Goal: Answer question/provide support

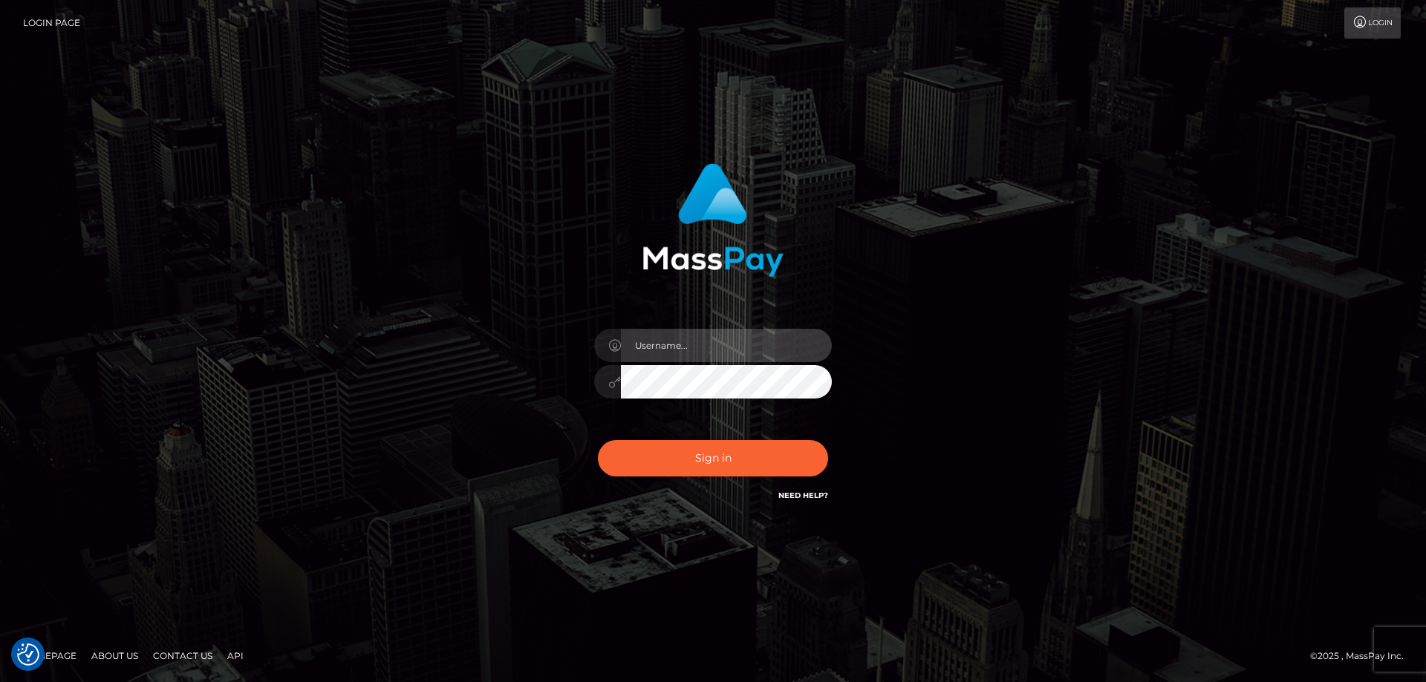
type input "Dan.Cirnat"
click at [818, 430] on div at bounding box center [694, 483] width 304 height 169
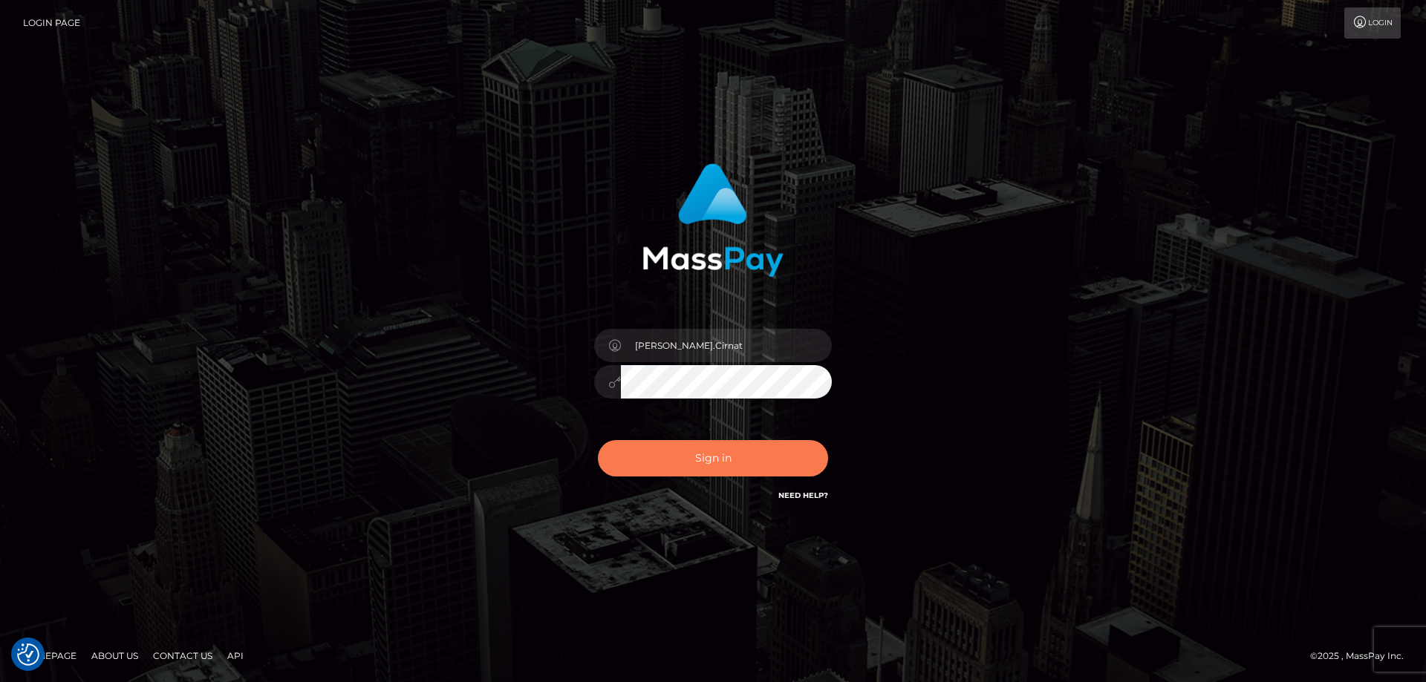
click at [727, 457] on button "Sign in" at bounding box center [713, 458] width 230 height 36
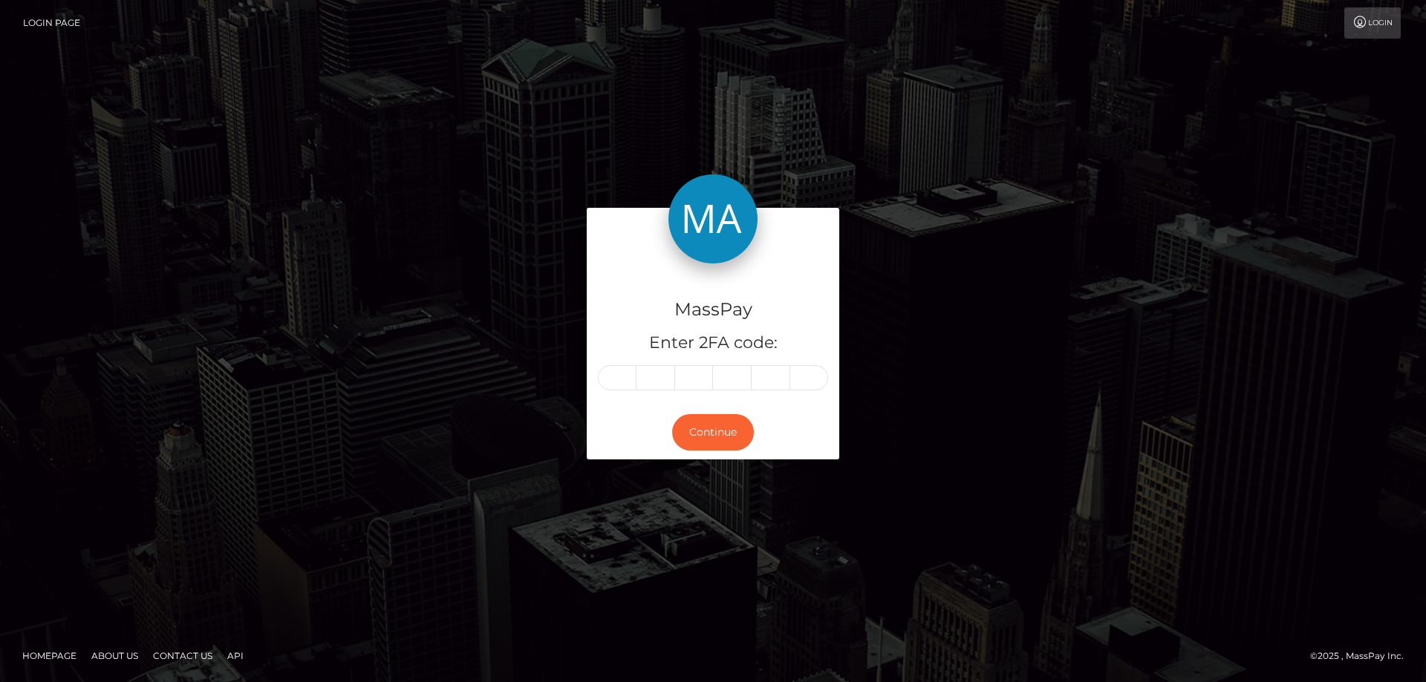
click at [619, 376] on input "text" at bounding box center [617, 377] width 39 height 25
type input "2"
type input "8"
type input "5"
type input "6"
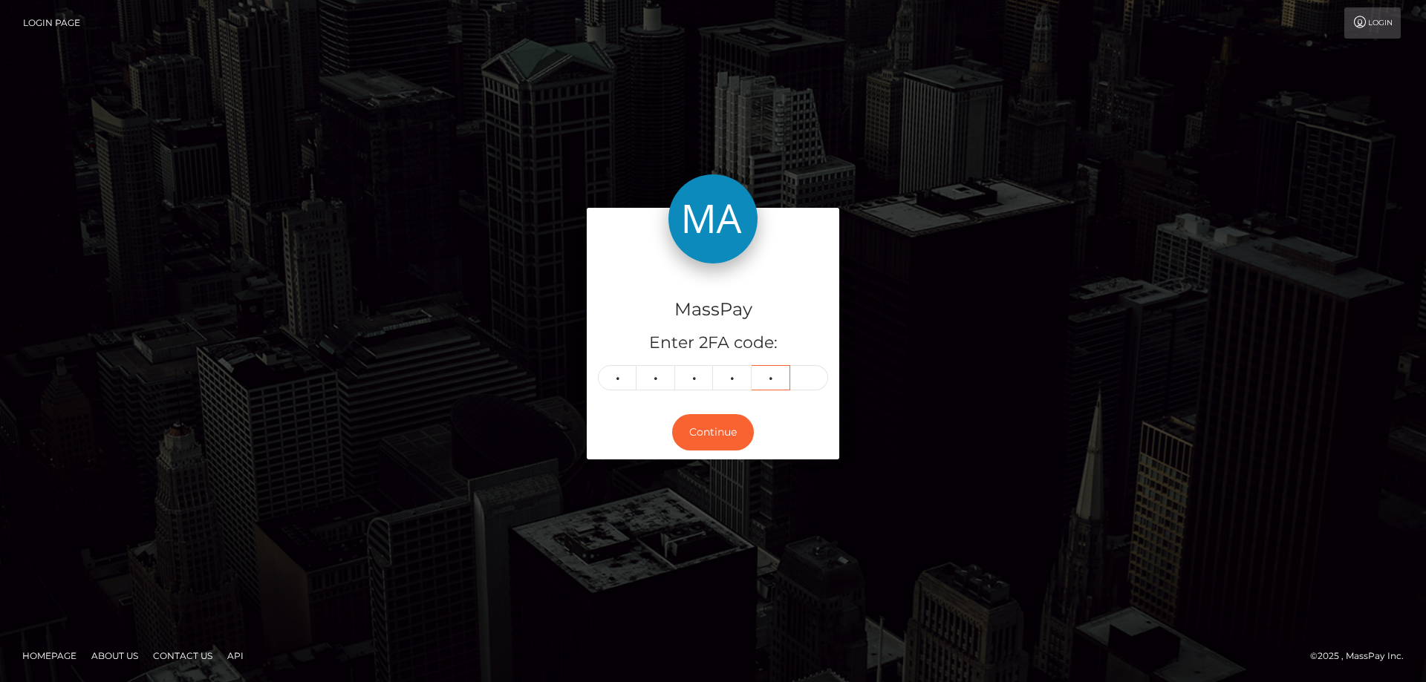
type input "5"
type input "2"
type input "8"
type input "5"
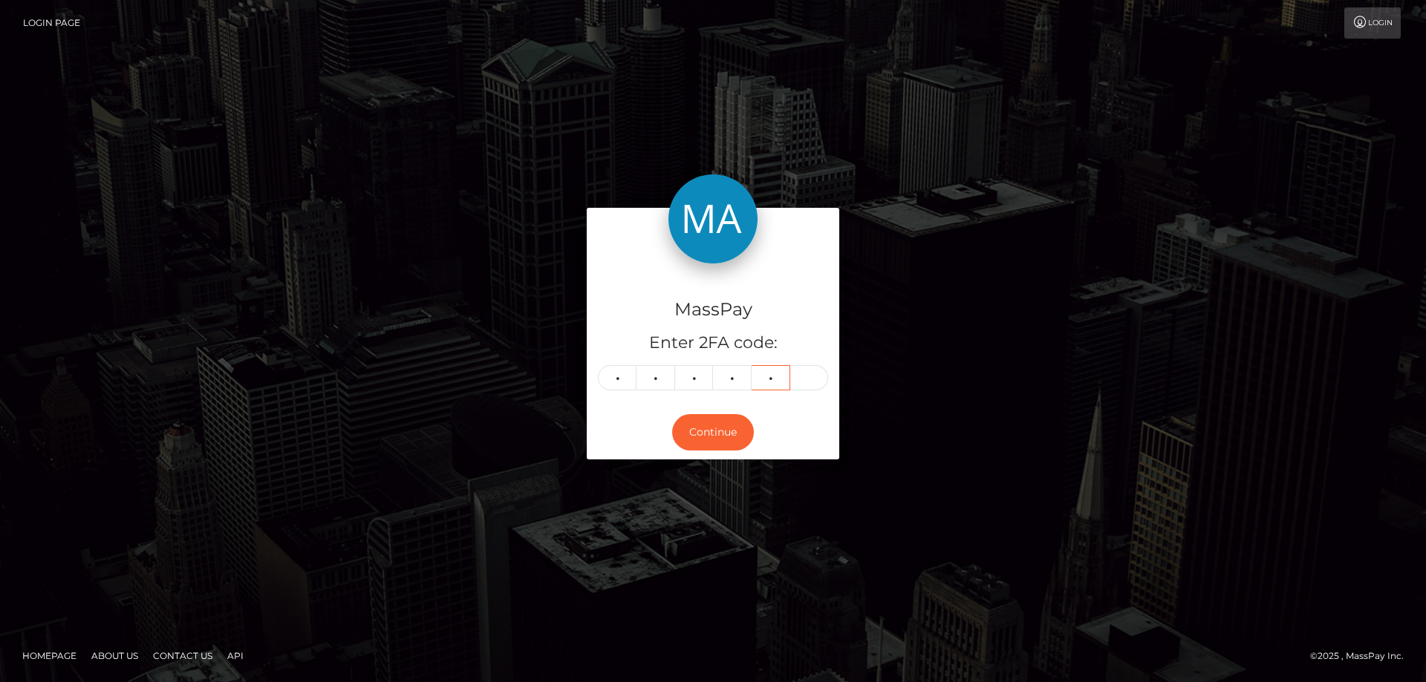
type input "6"
type input "5"
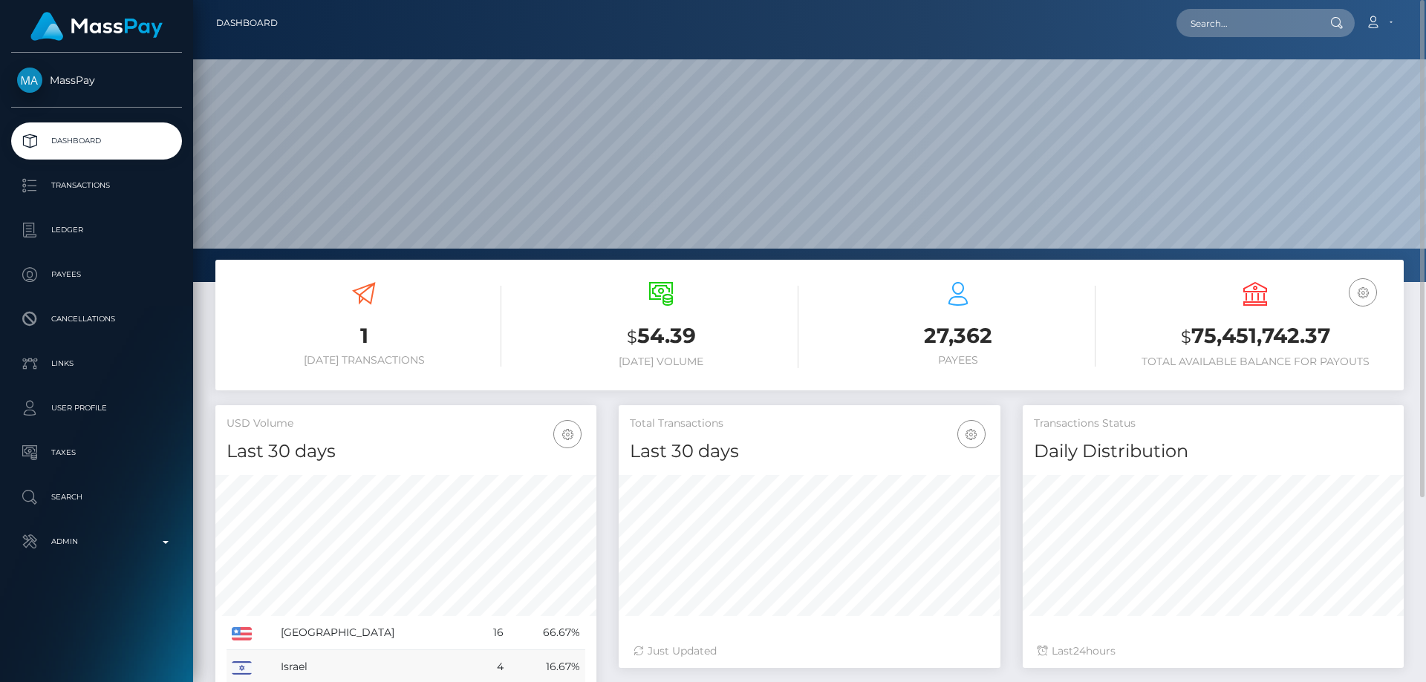
scroll to position [264, 382]
paste input "3f10a9cf-6f01-11ec-aaca-06c17397573d"
type input "3f10a9cf-6f01-11ec-aaca-06c17397573d"
click at [1232, 77] on link "Razzmatazz Online LTD" at bounding box center [1246, 76] width 140 height 27
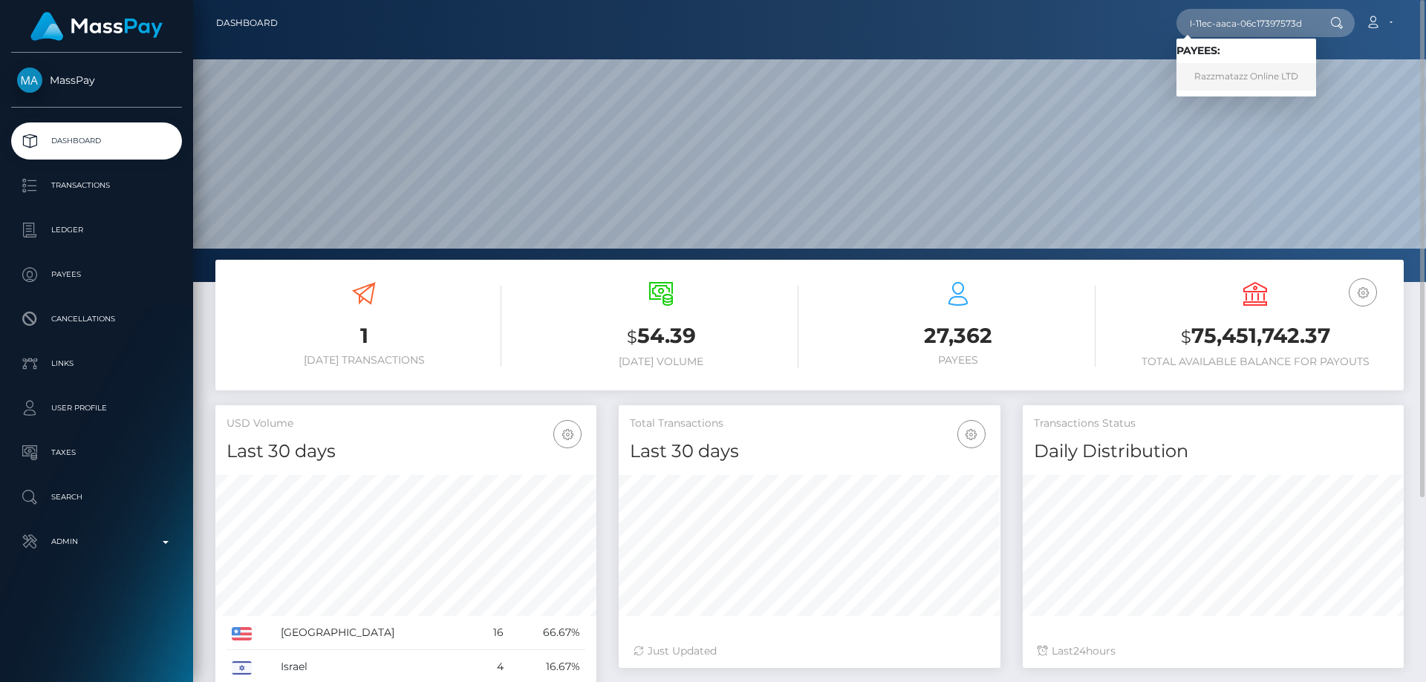
scroll to position [0, 0]
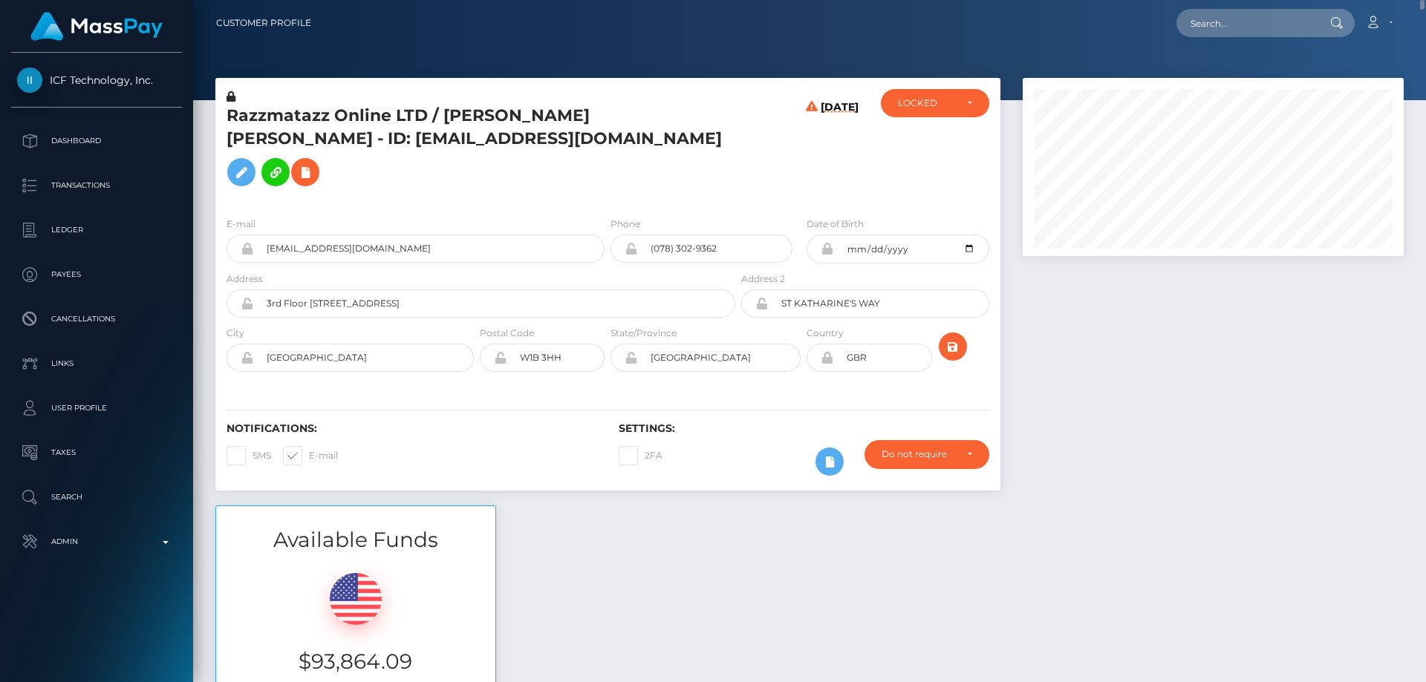
click at [587, 114] on h5 "Razzmatazz Online LTD / [PERSON_NAME] [PERSON_NAME] - ID: [EMAIL_ADDRESS][DOMAI…" at bounding box center [476, 149] width 501 height 89
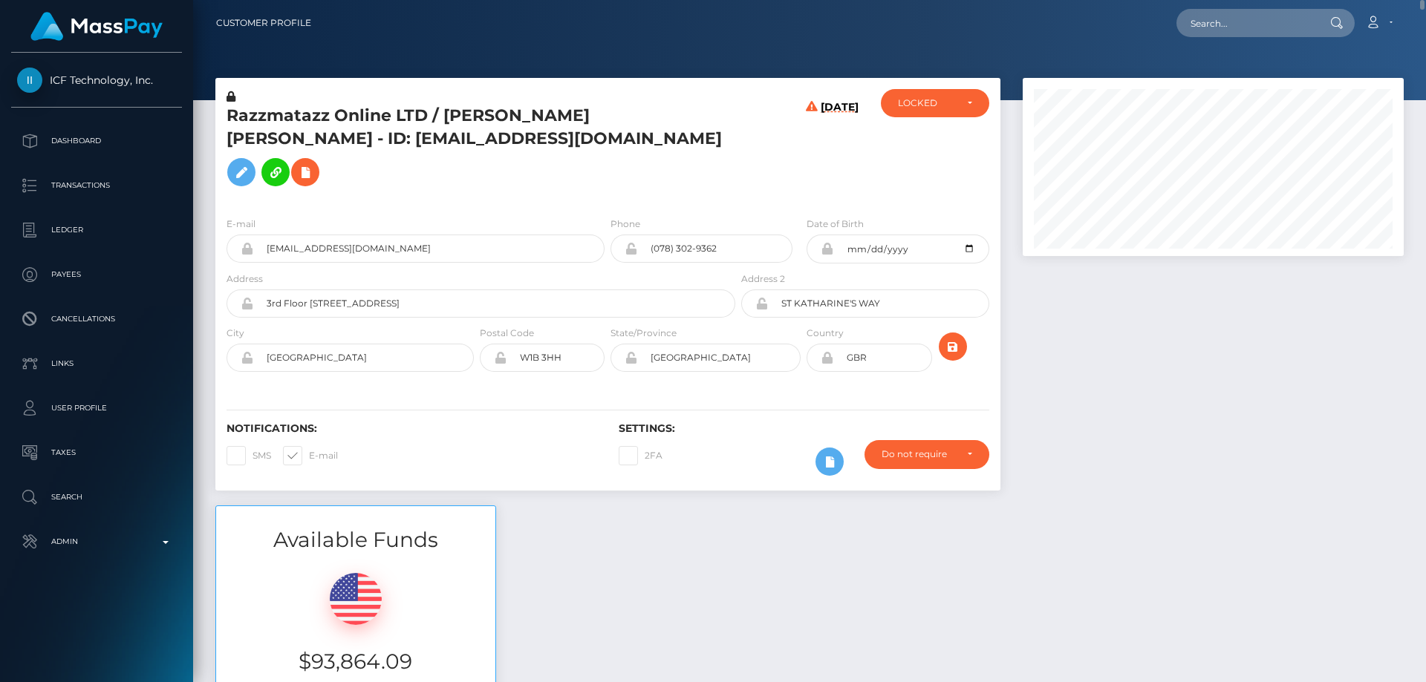
click at [700, 145] on h5 "Razzmatazz Online LTD / [PERSON_NAME] [PERSON_NAME] - ID: [EMAIL_ADDRESS][DOMAI…" at bounding box center [476, 149] width 501 height 89
drag, startPoint x: 682, startPoint y: 117, endPoint x: 445, endPoint y: 114, distance: 237.6
click at [445, 114] on h5 "Razzmatazz Online LTD / [PERSON_NAME] [PERSON_NAME] - ID: [EMAIL_ADDRESS][DOMAI…" at bounding box center [476, 149] width 501 height 89
copy h5 "Rayan Paul Anthony Farrant"
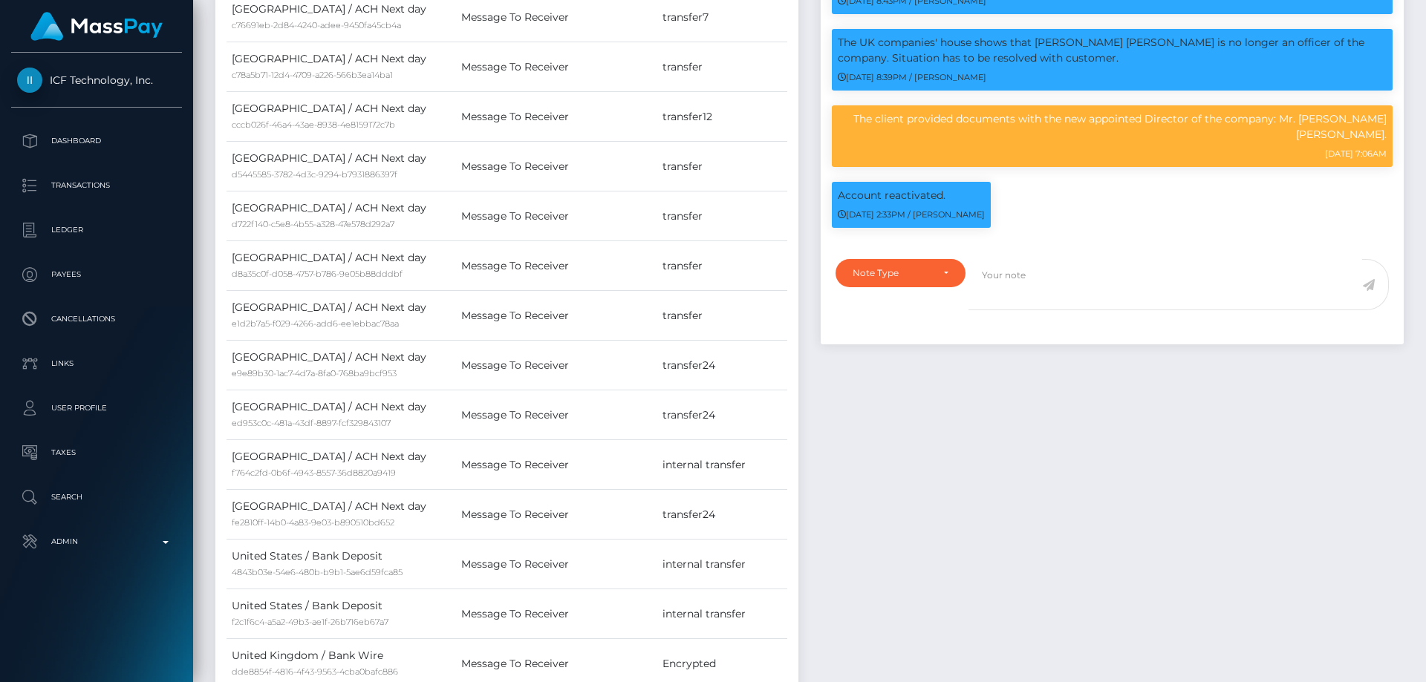
scroll to position [1708, 0]
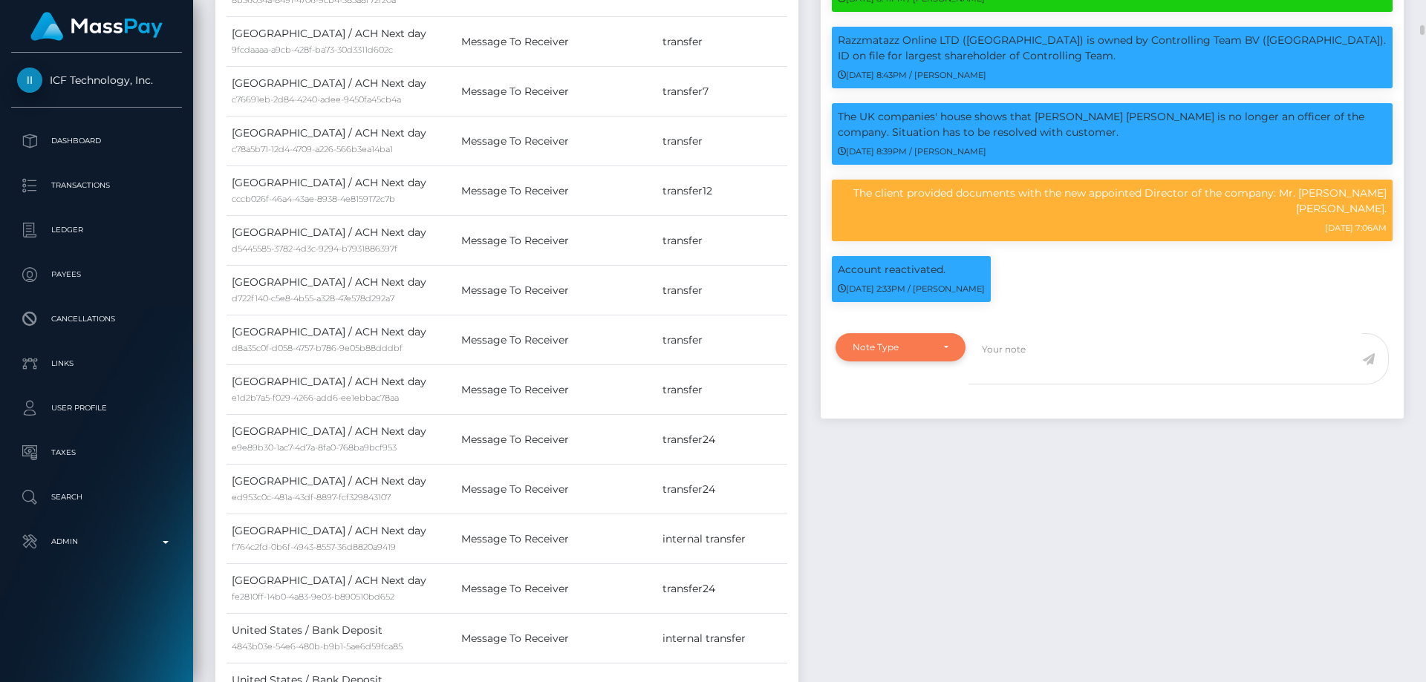
click at [915, 351] on div "Note Type" at bounding box center [892, 348] width 79 height 12
click at [899, 447] on span "Clear Compliance" at bounding box center [892, 449] width 79 height 13
select select "CLEAR_COMPLIANCE"
paste textarea "MP client."
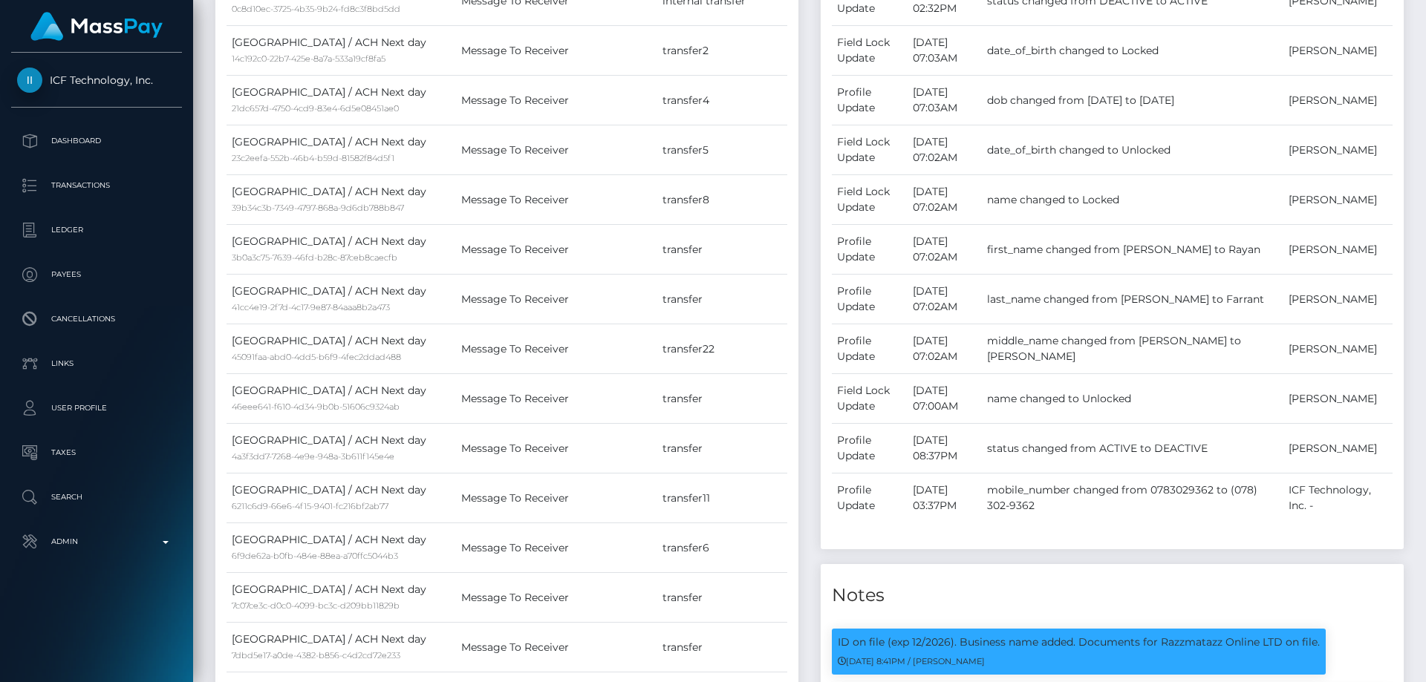
scroll to position [0, 0]
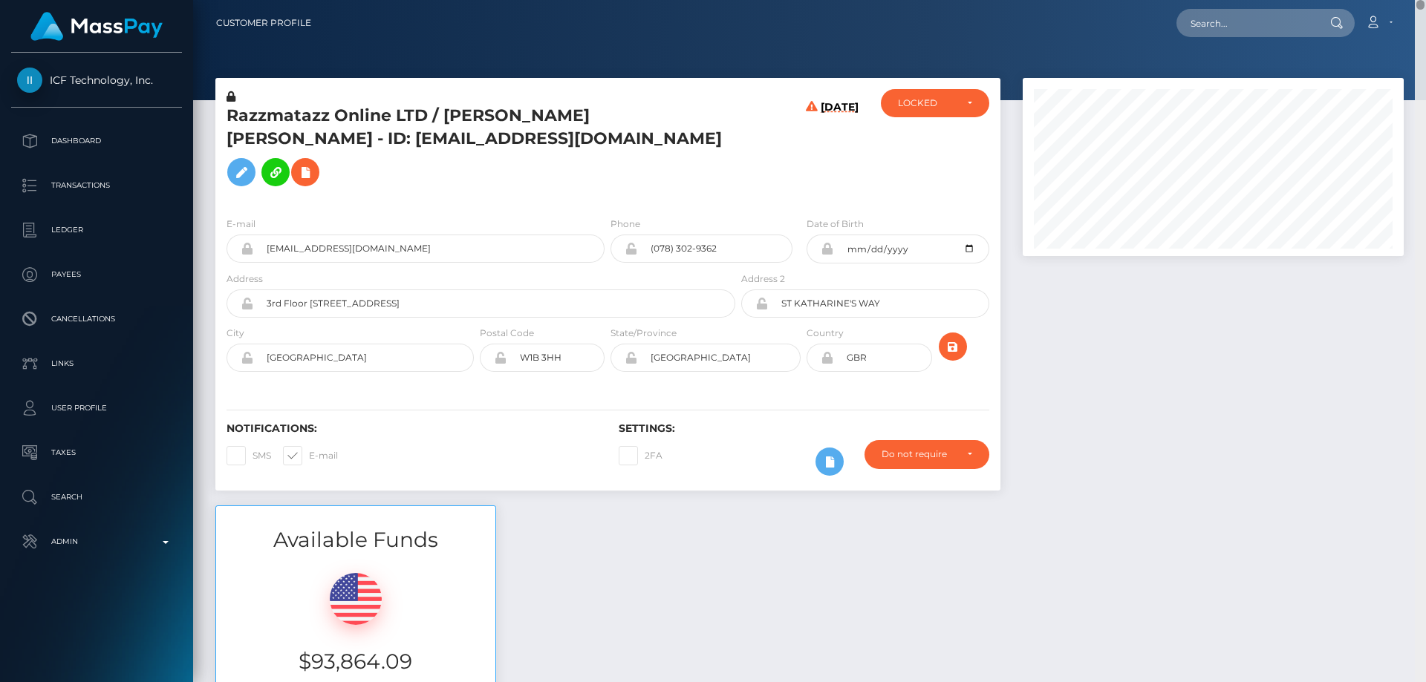
drag, startPoint x: 1421, startPoint y: 155, endPoint x: 1421, endPoint y: -19, distance: 174.5
click at [1421, 0] on html "ICF Technology, Inc. Dashboard Transactions Ledger Payees Links" at bounding box center [713, 341] width 1426 height 682
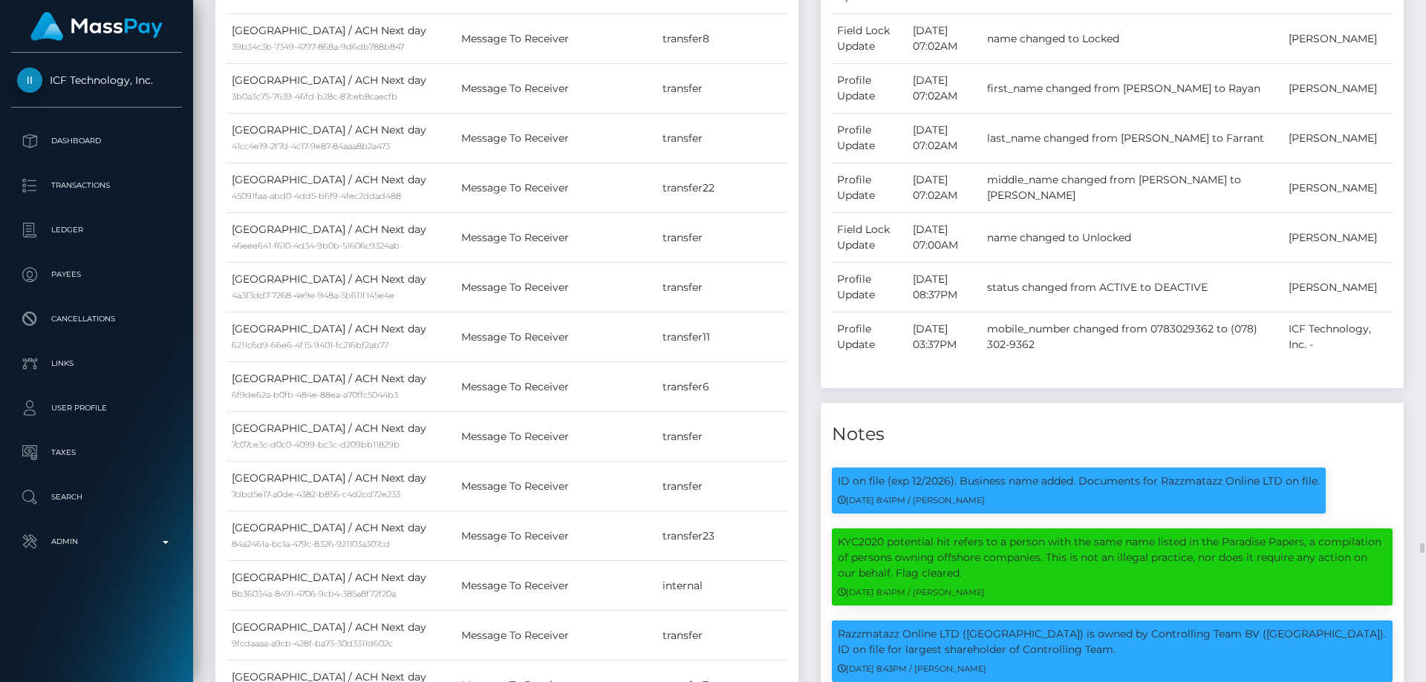
scroll to position [178, 382]
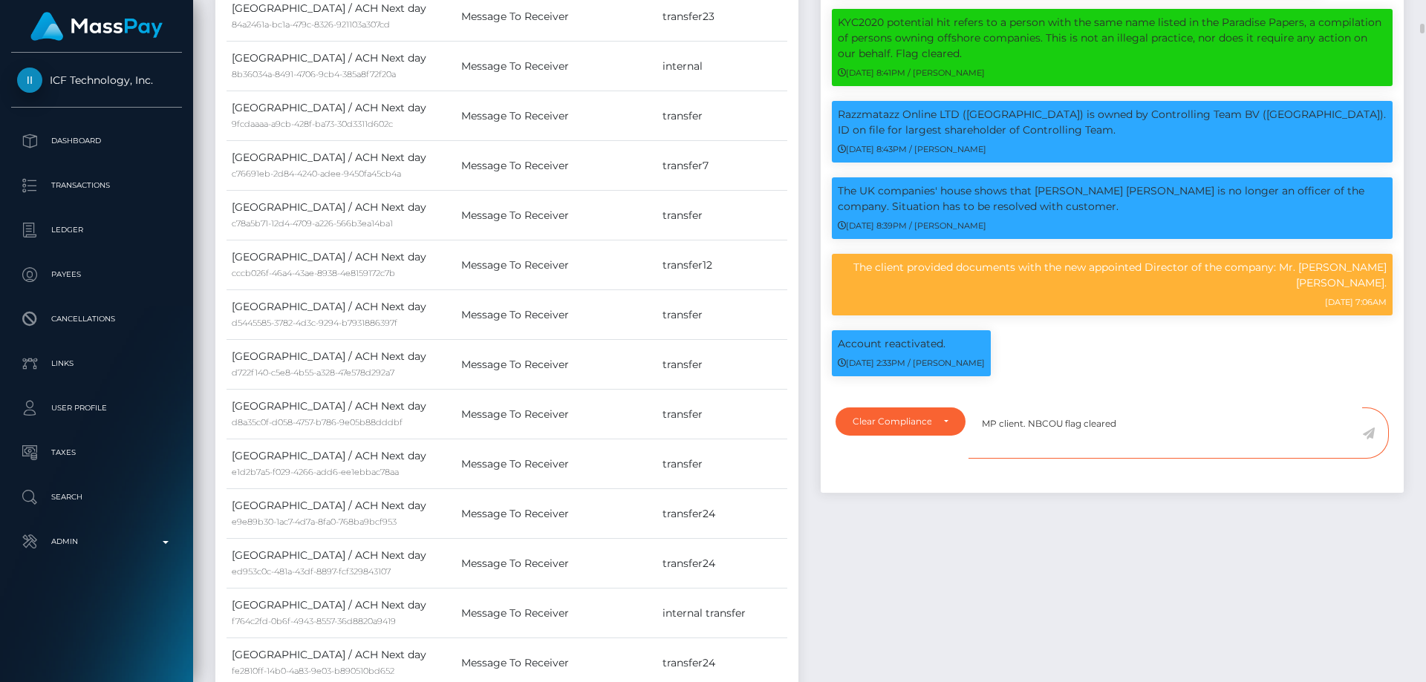
type textarea "MP client. NBCOU flag cleared"
click at [1365, 431] on icon at bounding box center [1368, 434] width 13 height 12
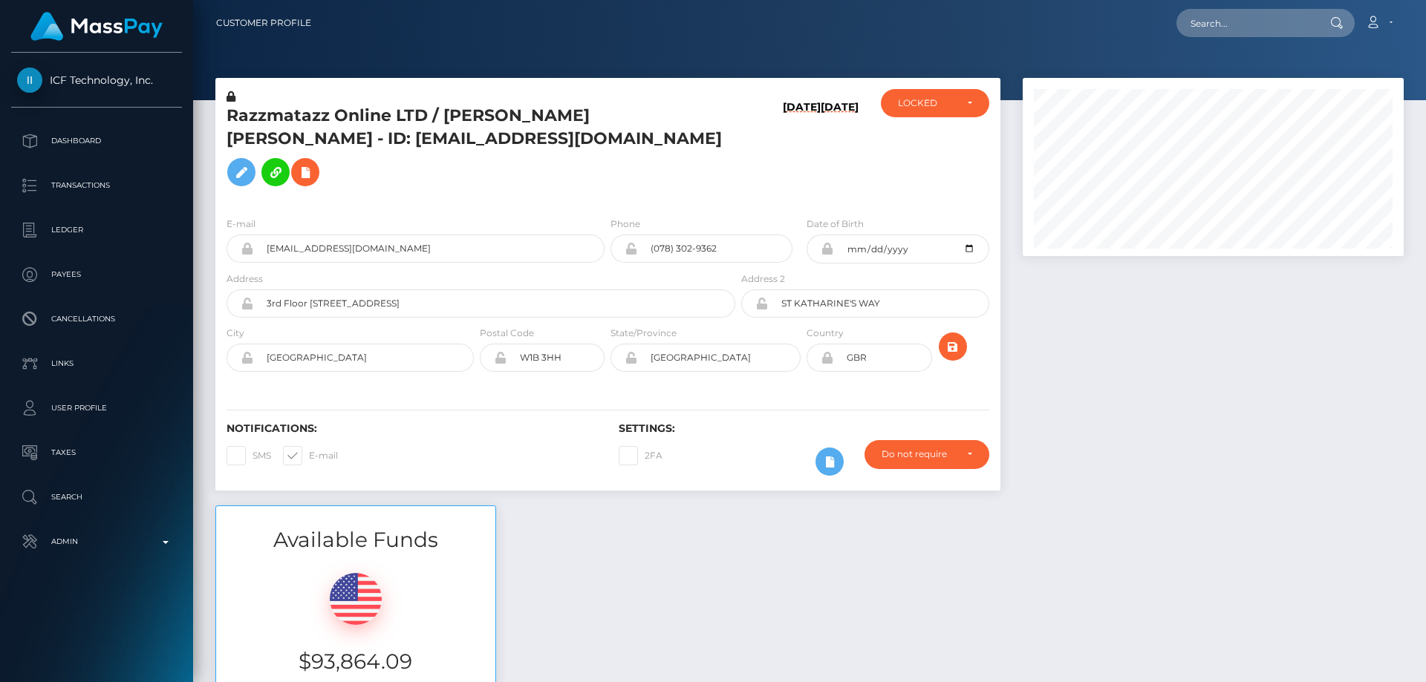
scroll to position [178, 382]
drag, startPoint x: 0, startPoint y: 0, endPoint x: 948, endPoint y: 108, distance: 953.7
click at [948, 108] on div "LOCKED" at bounding box center [926, 103] width 57 height 12
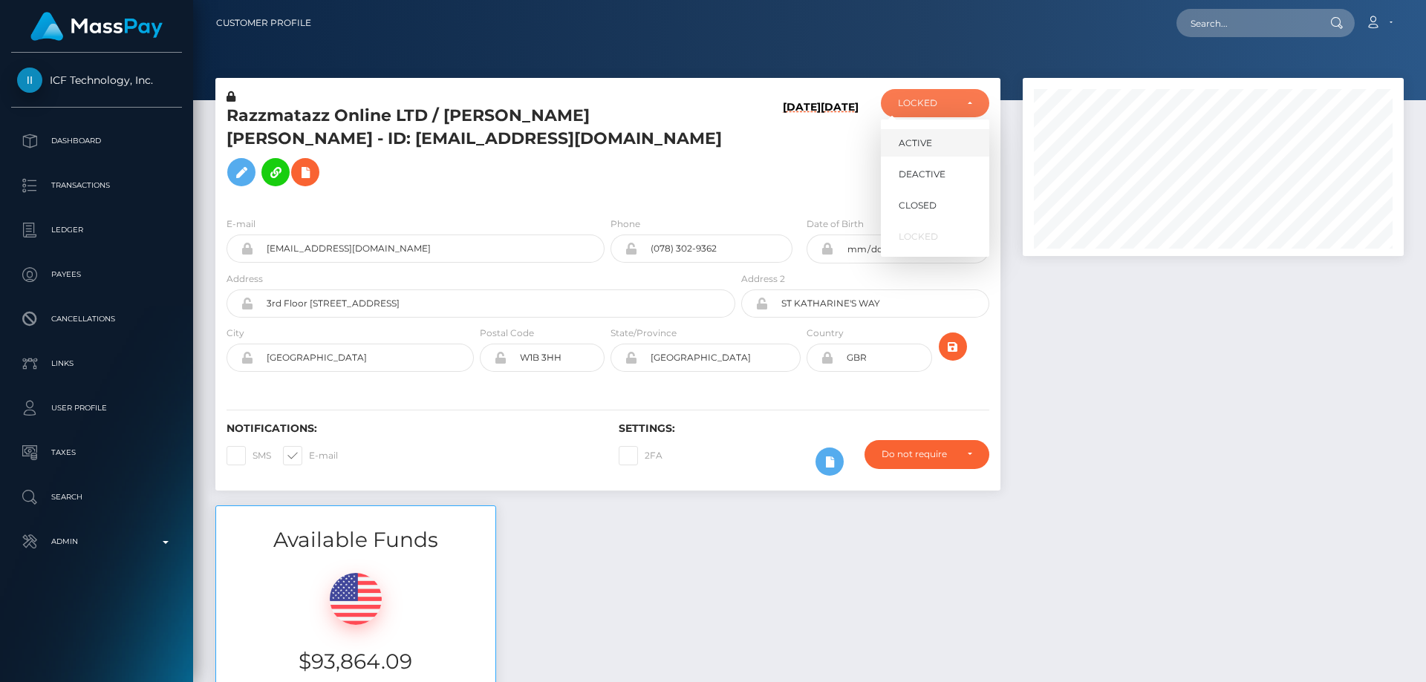
click at [932, 131] on link "ACTIVE" at bounding box center [935, 142] width 108 height 27
select select "ACTIVE"
